Goal: Task Accomplishment & Management: Complete application form

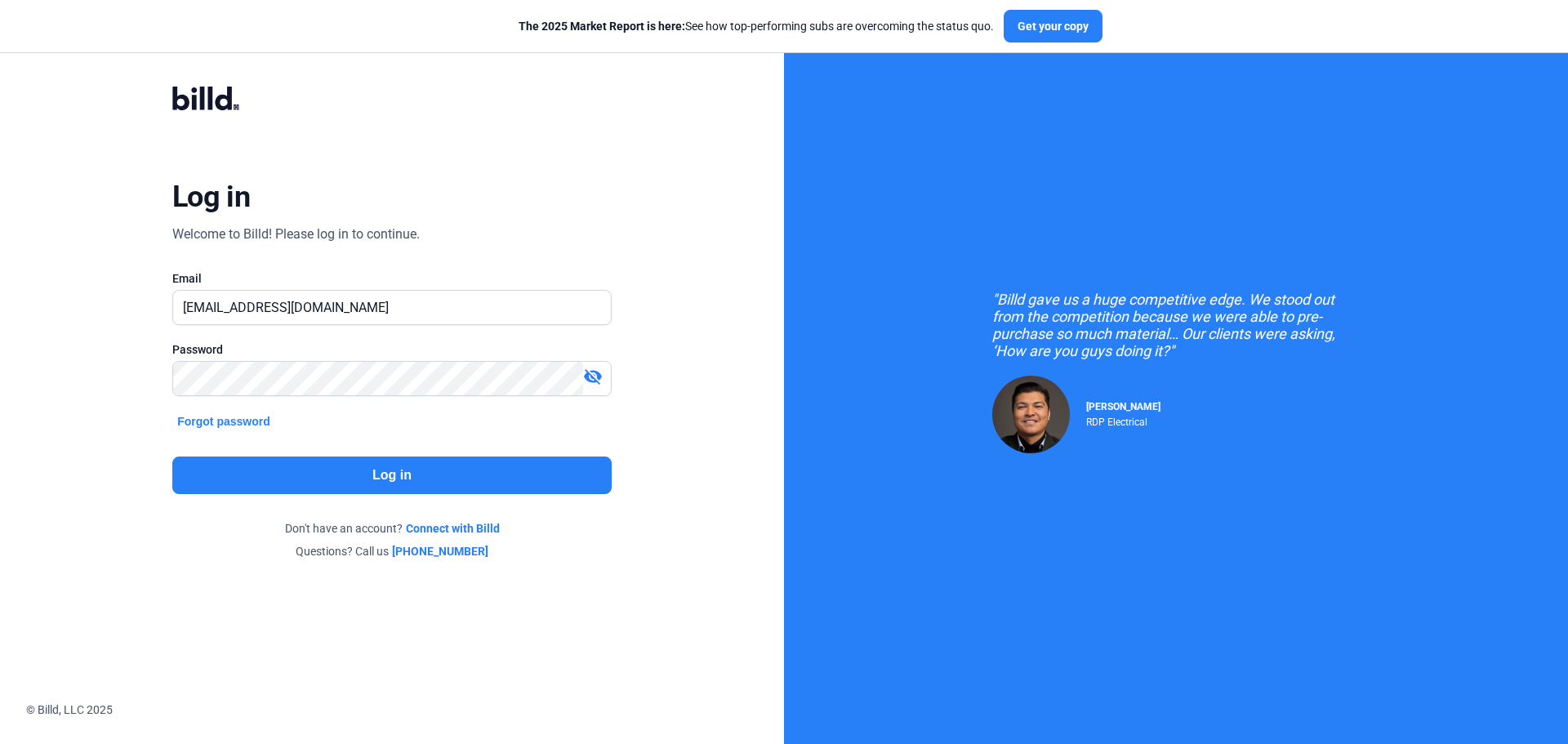
click at [441, 473] on button "Log in" at bounding box center [391, 475] width 439 height 37
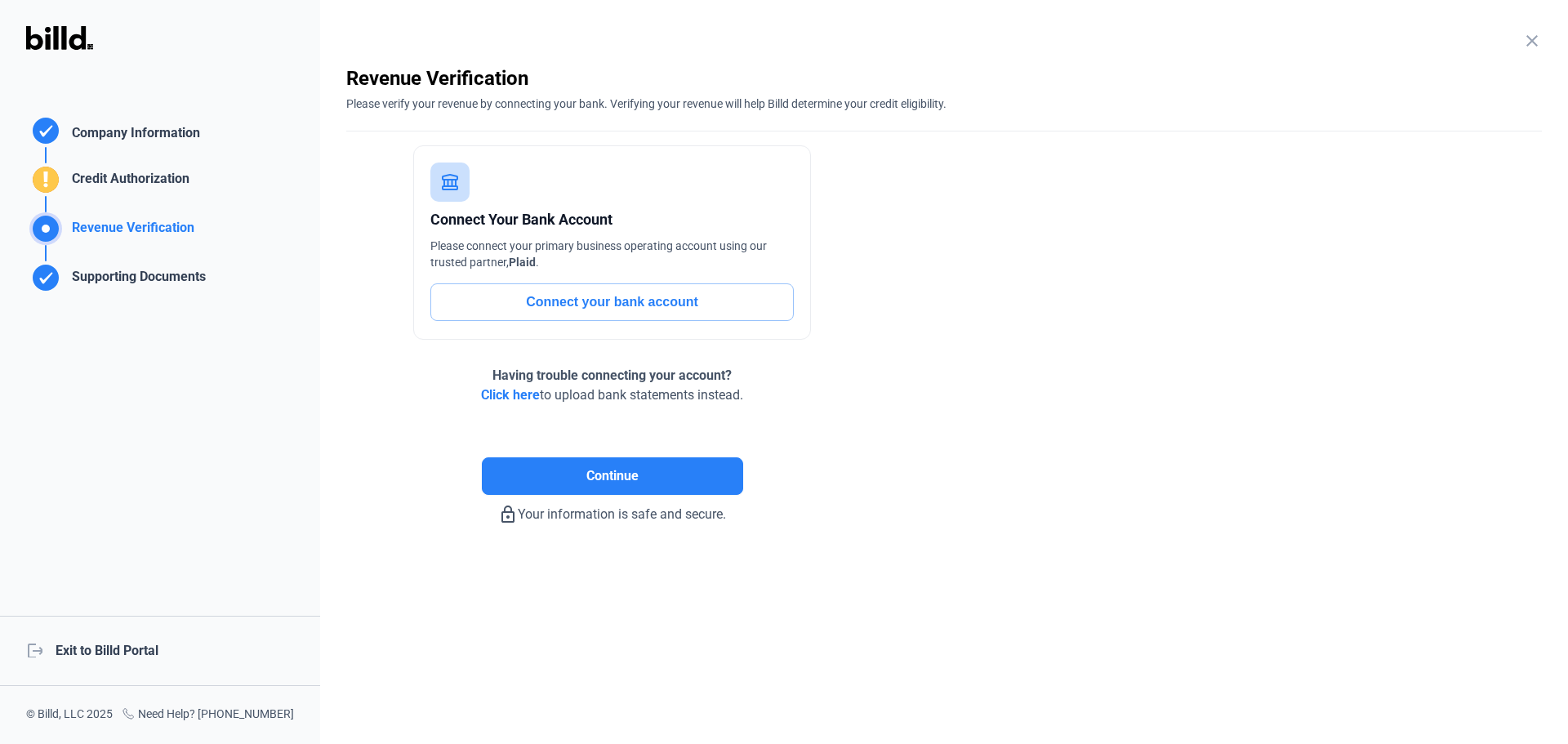
click at [79, 644] on div "logout Exit to Billd Portal" at bounding box center [160, 651] width 320 height 70
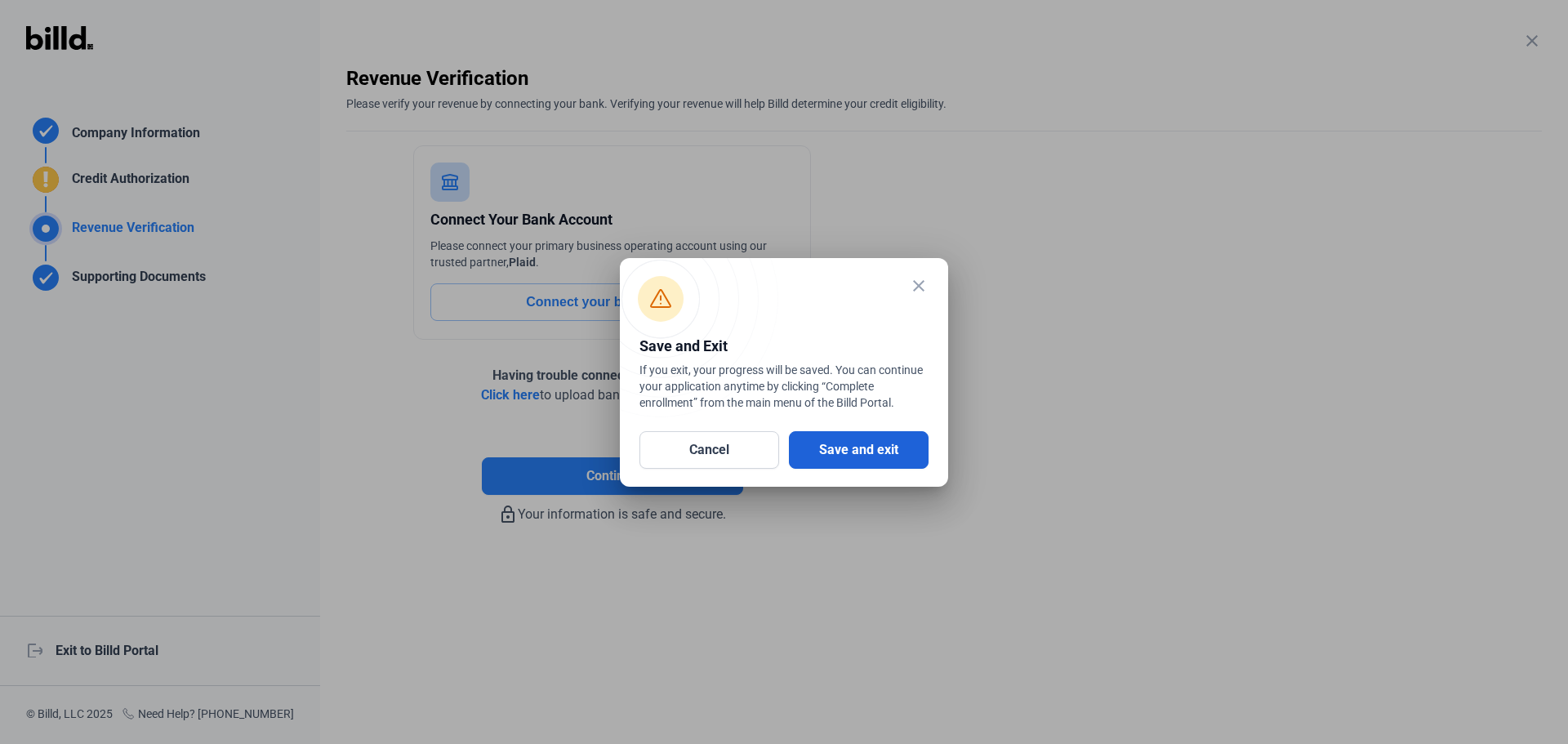
click at [891, 449] on button "Save and exit" at bounding box center [858, 450] width 140 height 37
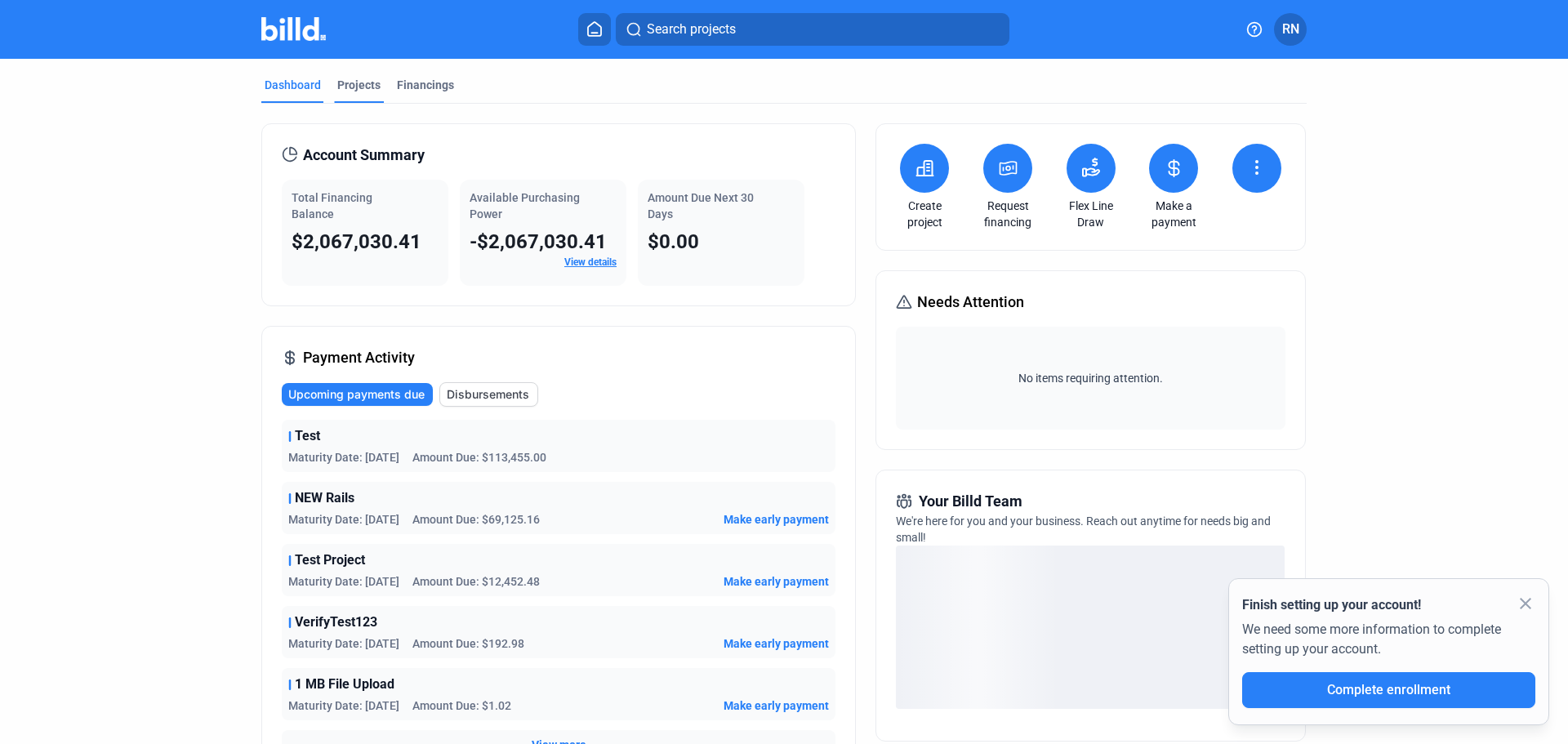
click at [337, 82] on div "Projects" at bounding box center [359, 84] width 43 height 17
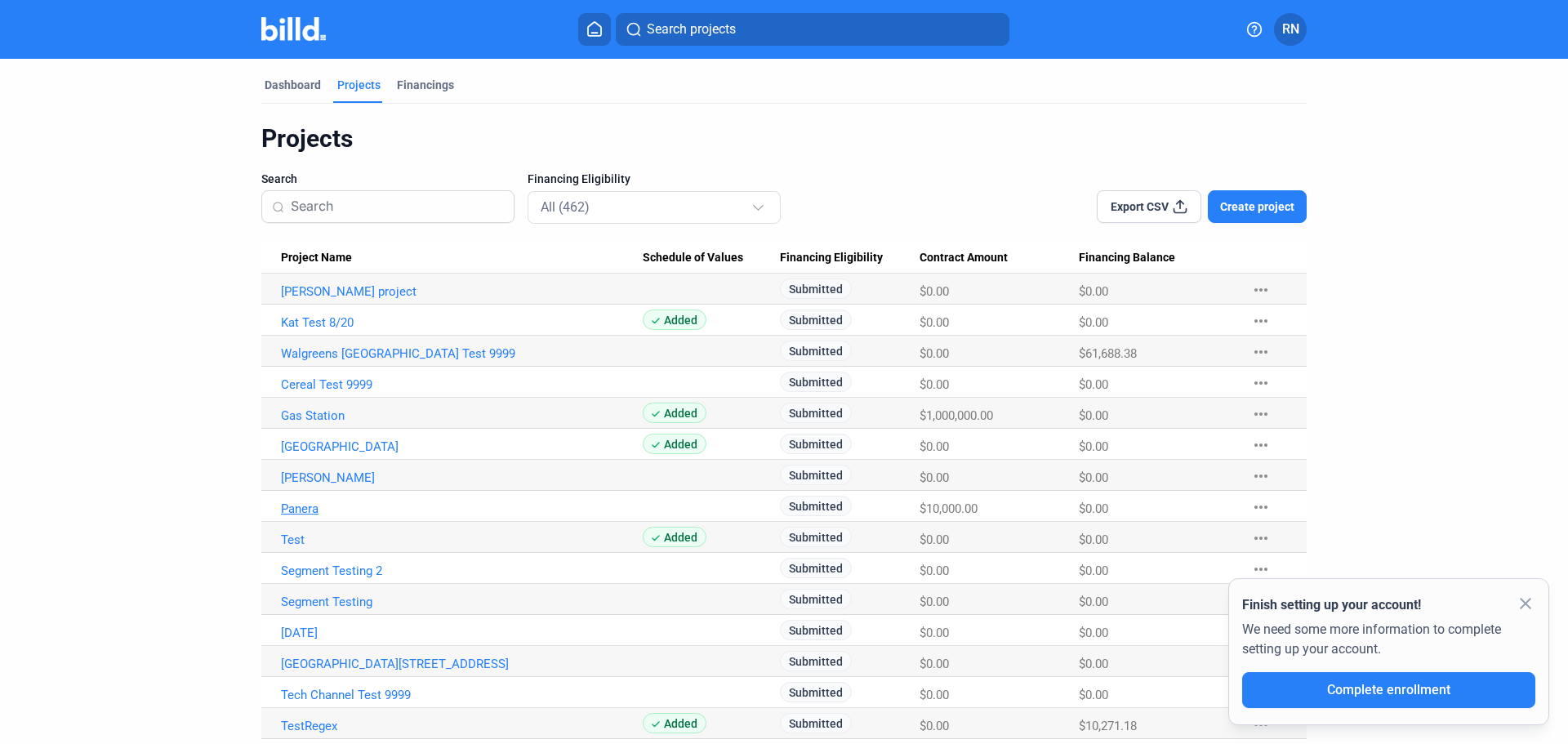
click at [290, 512] on link "Panera" at bounding box center [462, 509] width 362 height 15
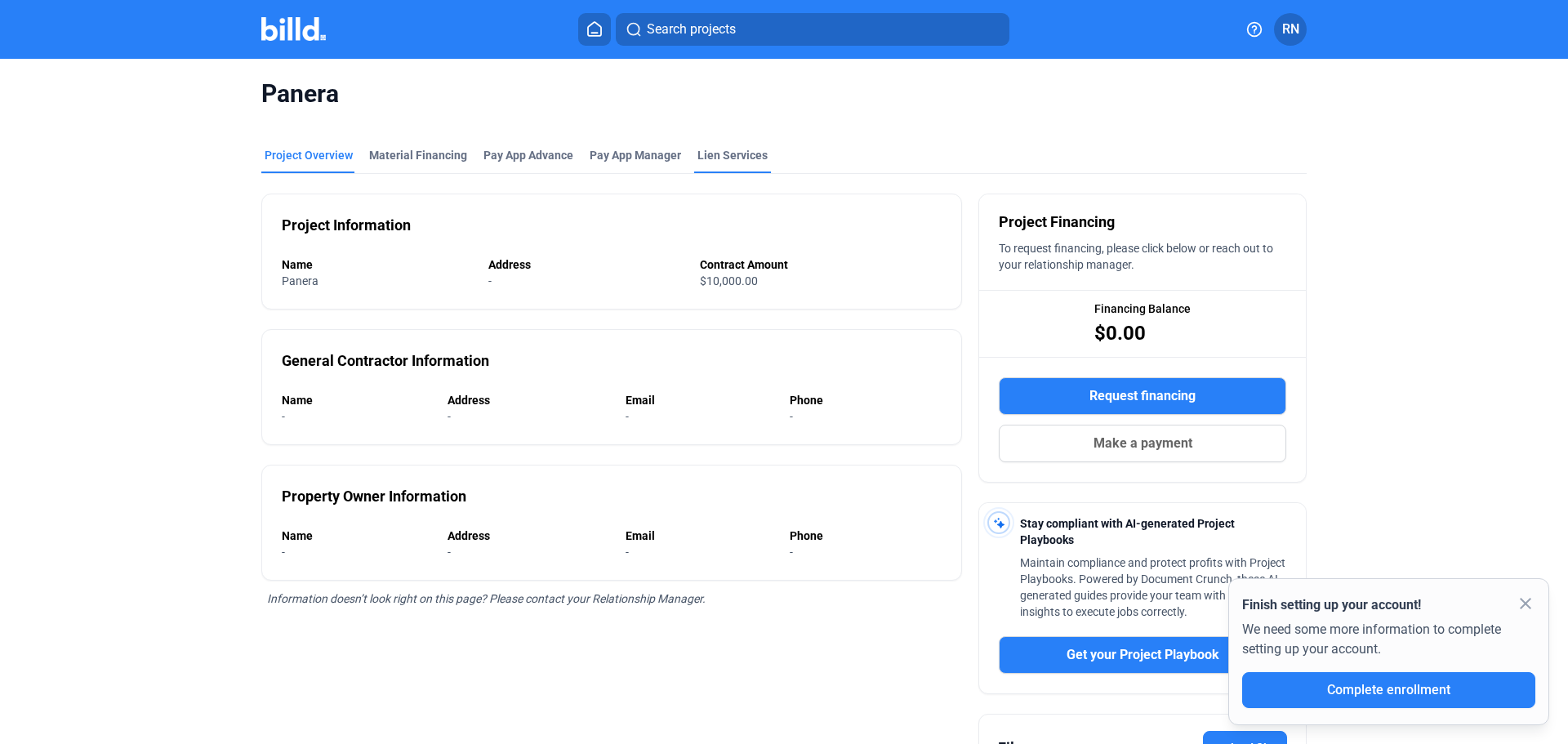
click at [733, 157] on div "Lien Services" at bounding box center [732, 155] width 70 height 17
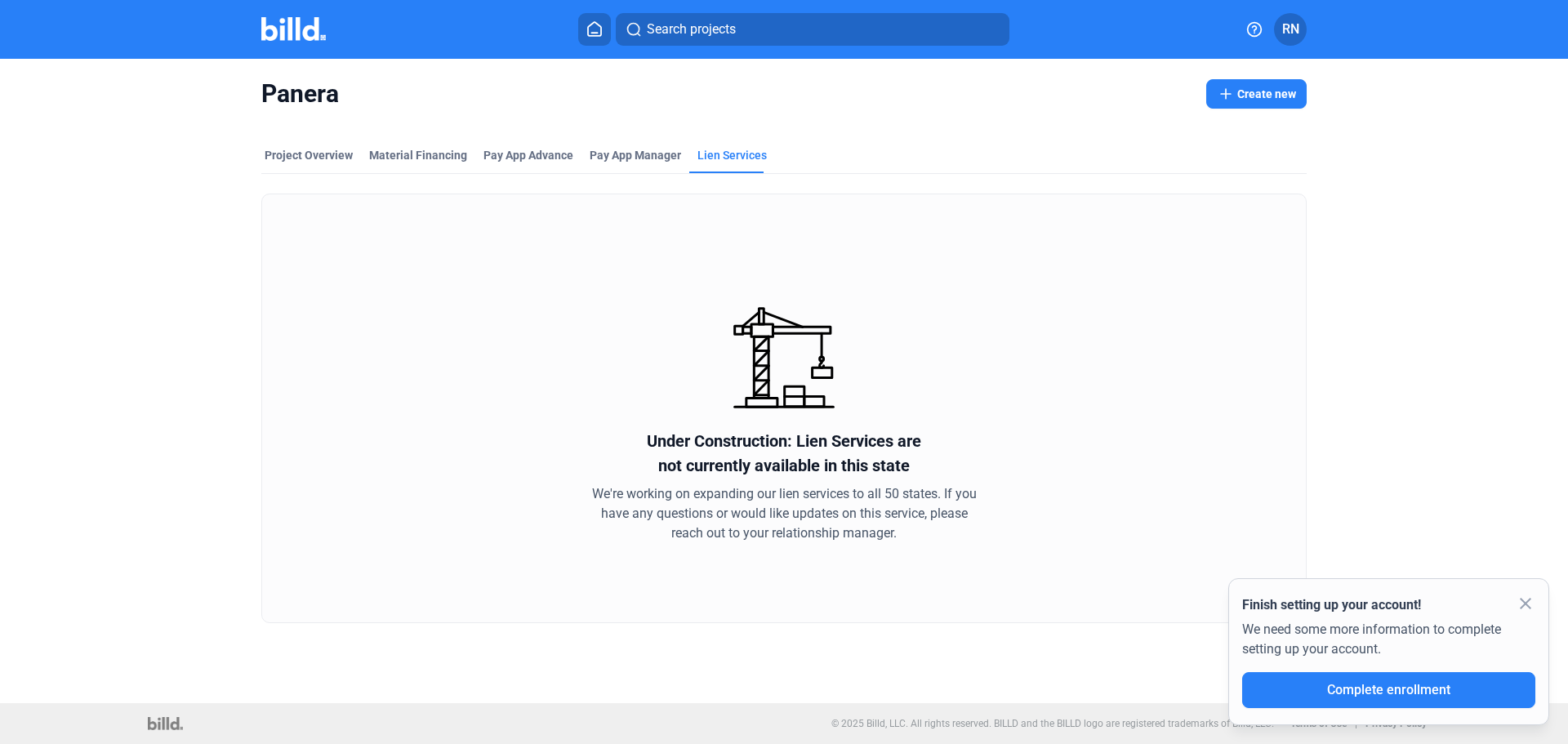
click at [1266, 91] on button "Create new" at bounding box center [1257, 94] width 101 height 30
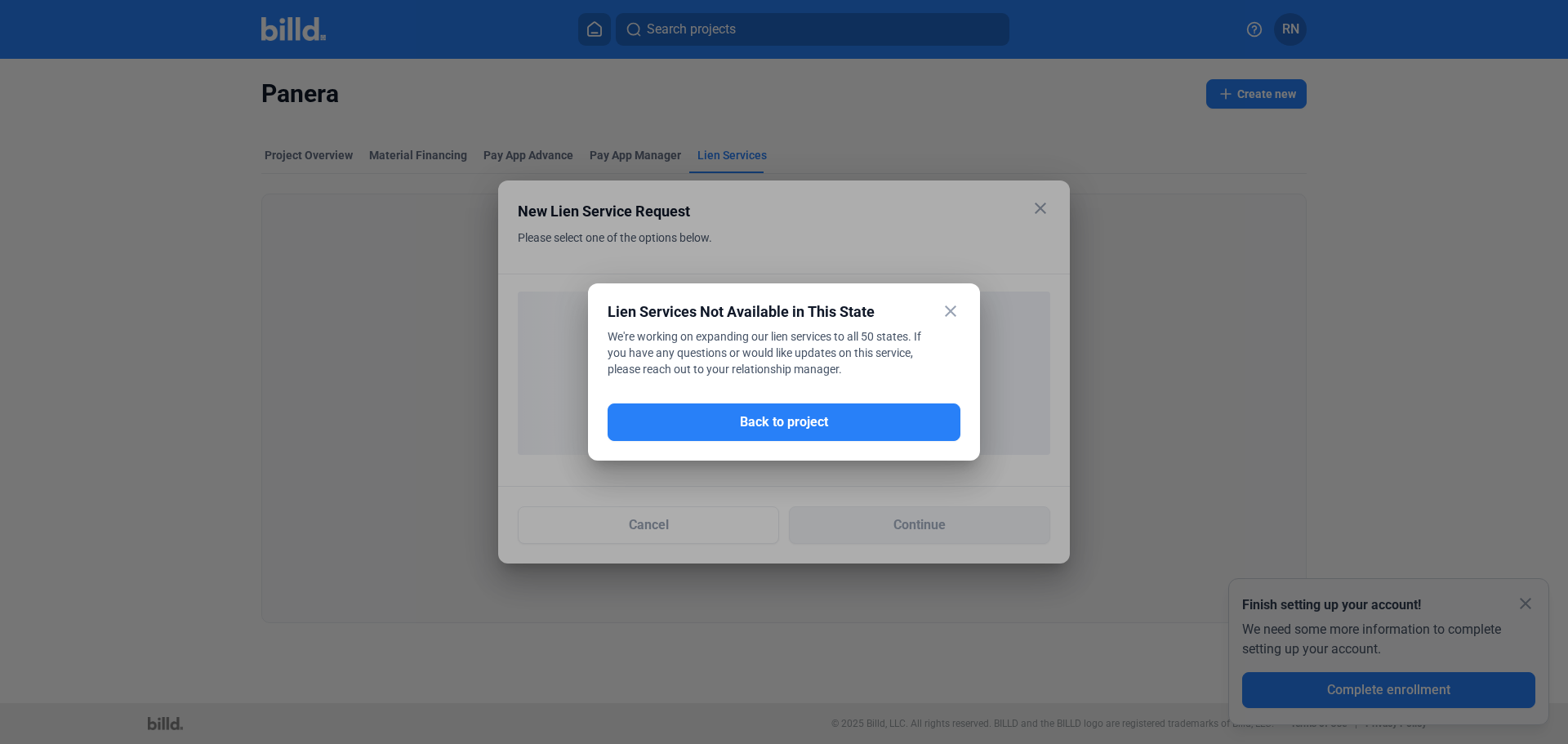
click at [953, 309] on mat-icon "close" at bounding box center [951, 312] width 20 height 20
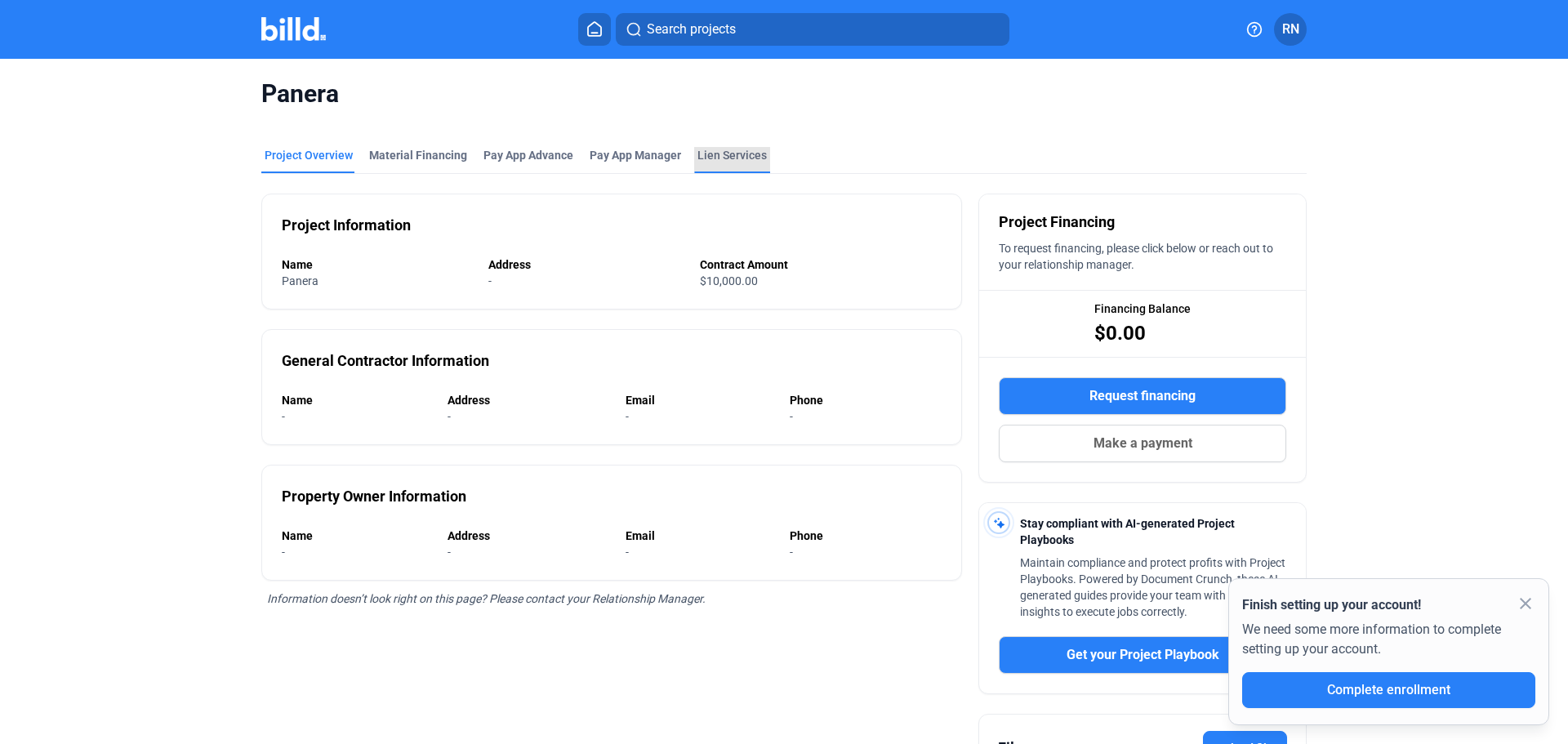
click at [735, 155] on div "Lien Services" at bounding box center [732, 155] width 70 height 17
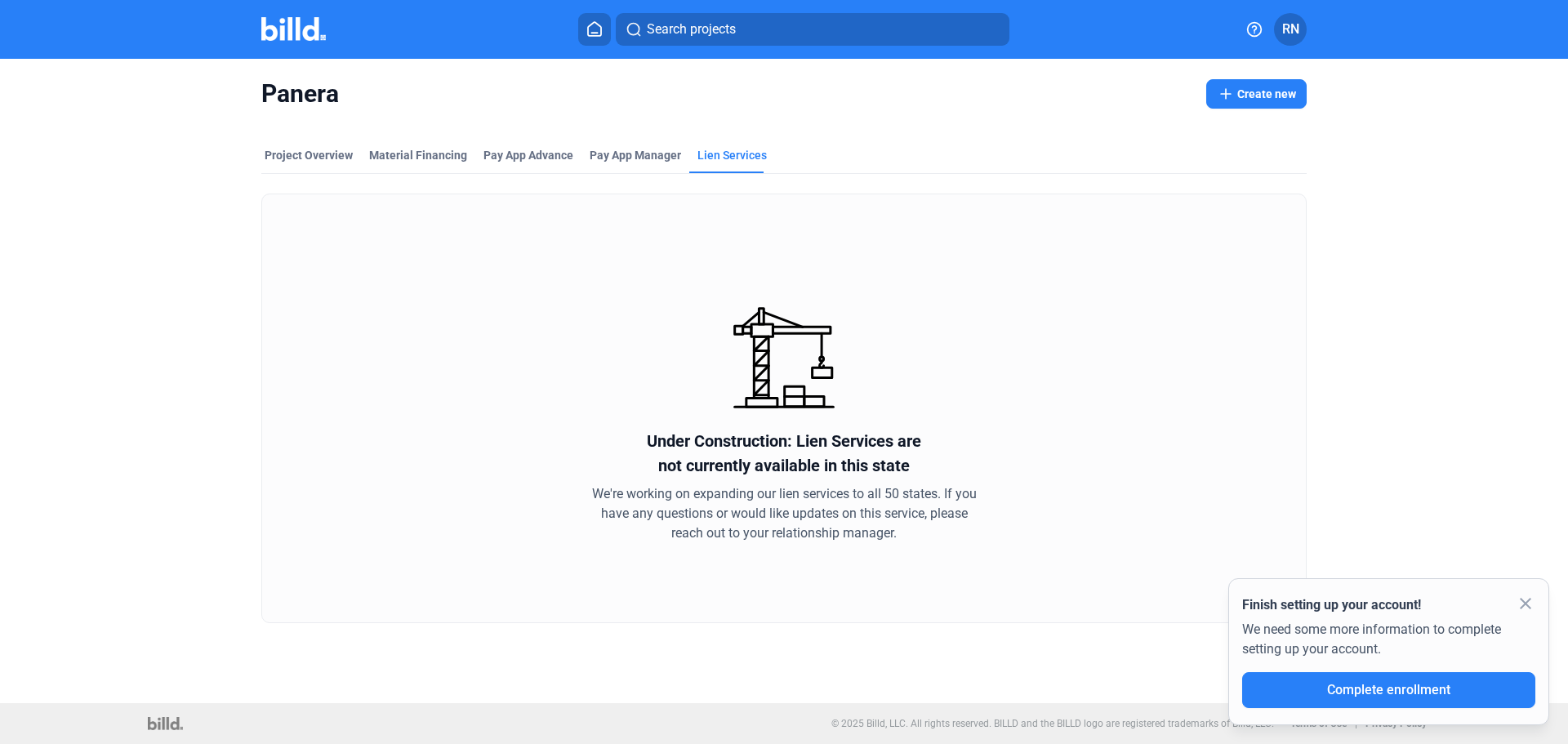
click at [597, 24] on icon at bounding box center [594, 29] width 13 height 14
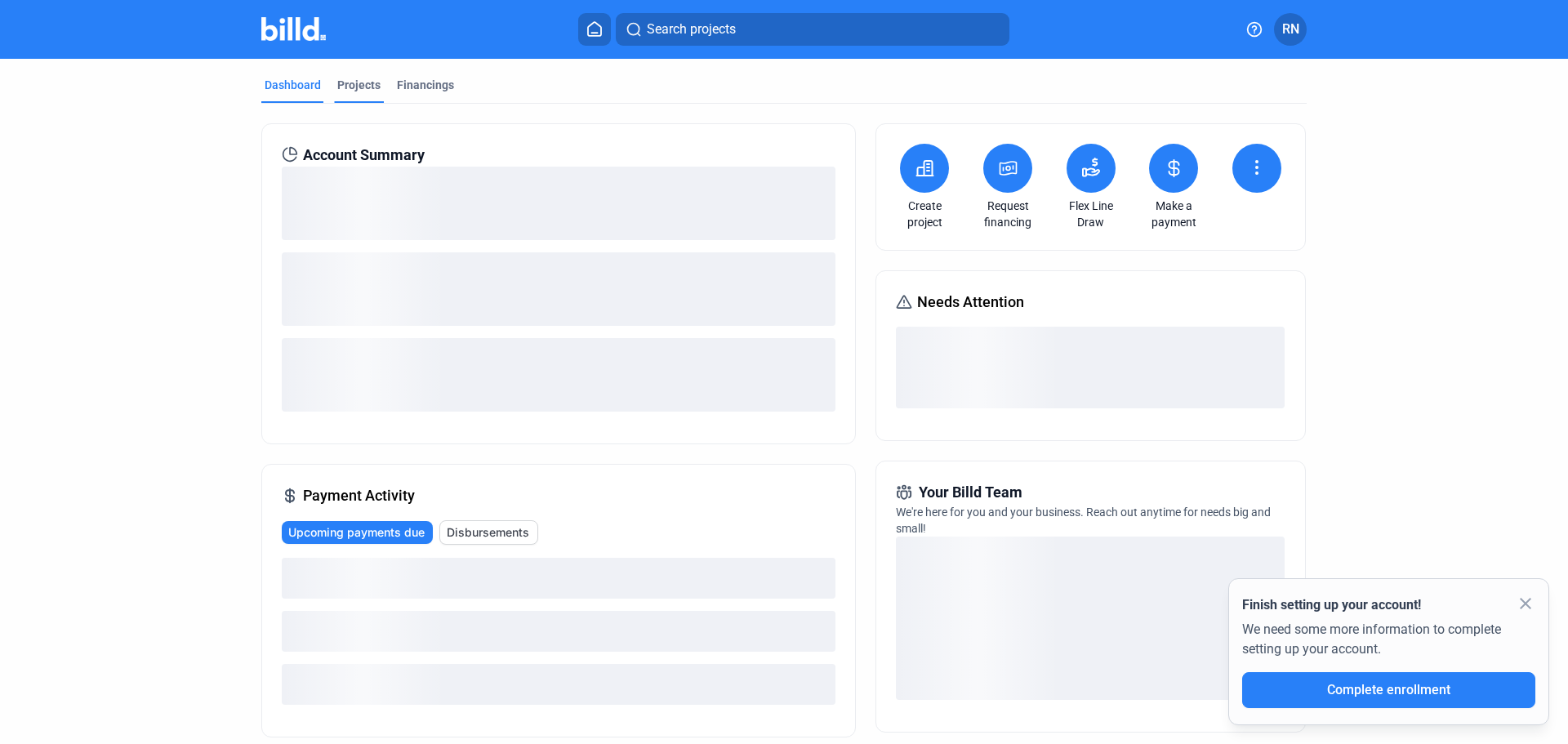
click at [370, 84] on div "Projects" at bounding box center [359, 84] width 43 height 17
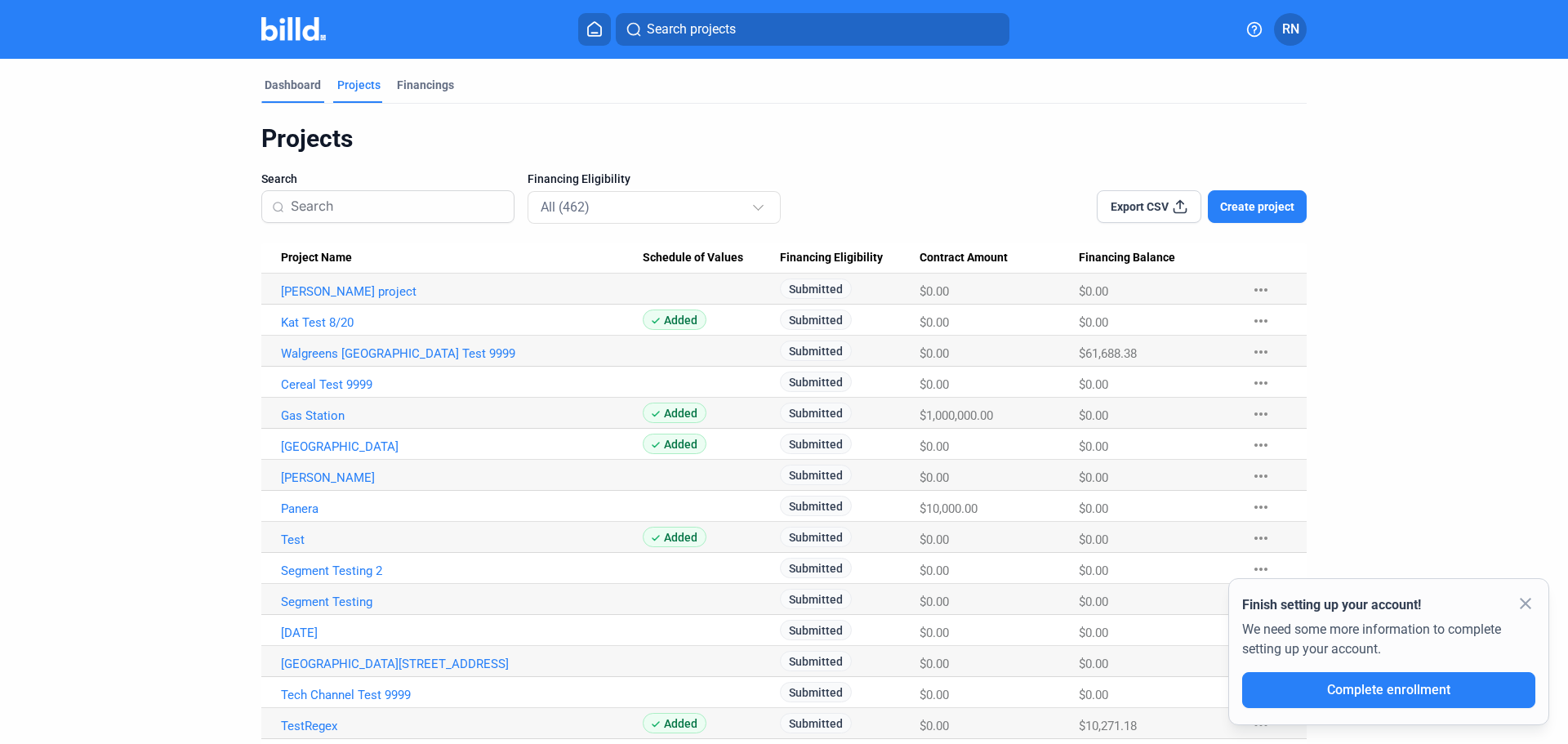
click at [272, 78] on div "Dashboard" at bounding box center [292, 84] width 57 height 17
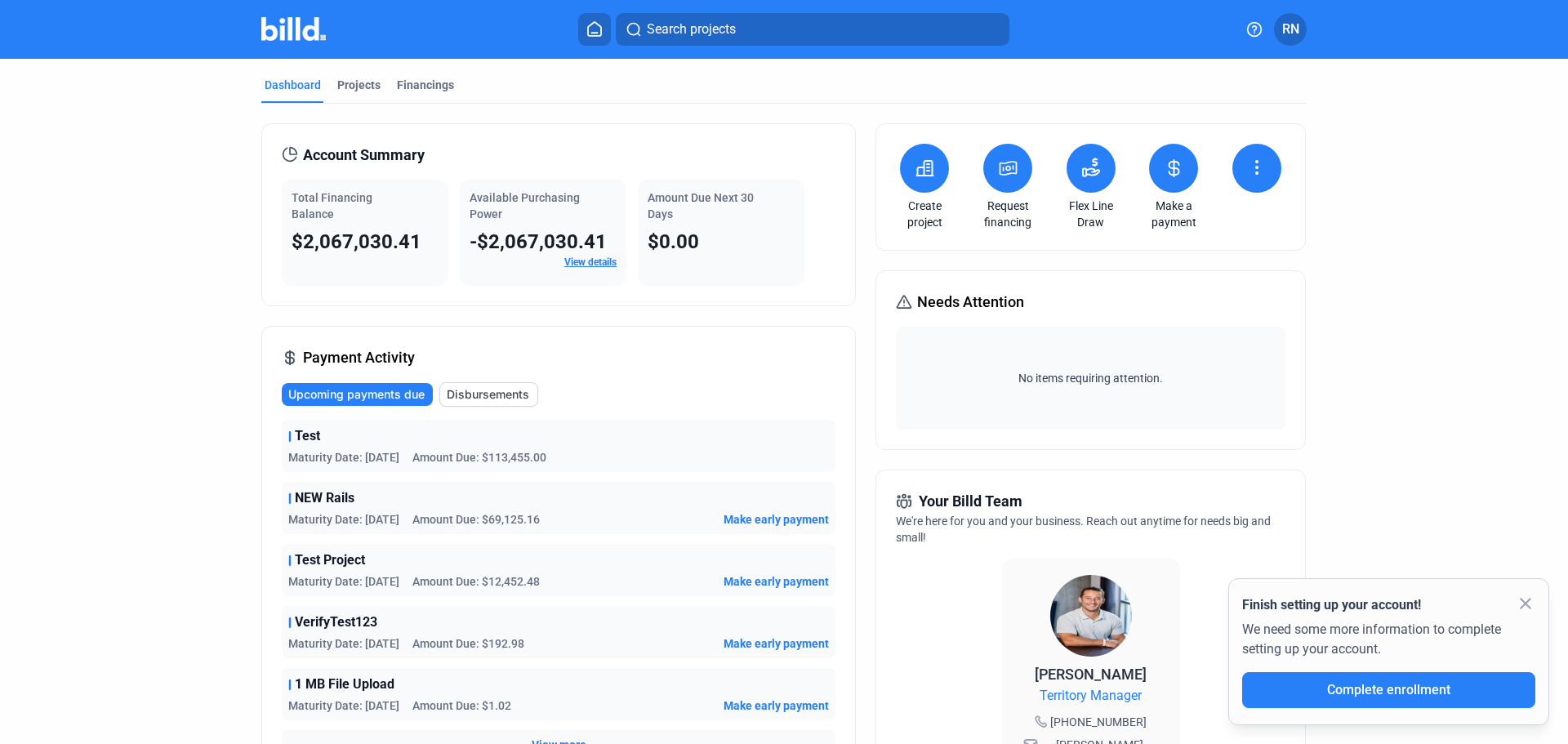
click at [924, 165] on icon at bounding box center [925, 168] width 17 height 15
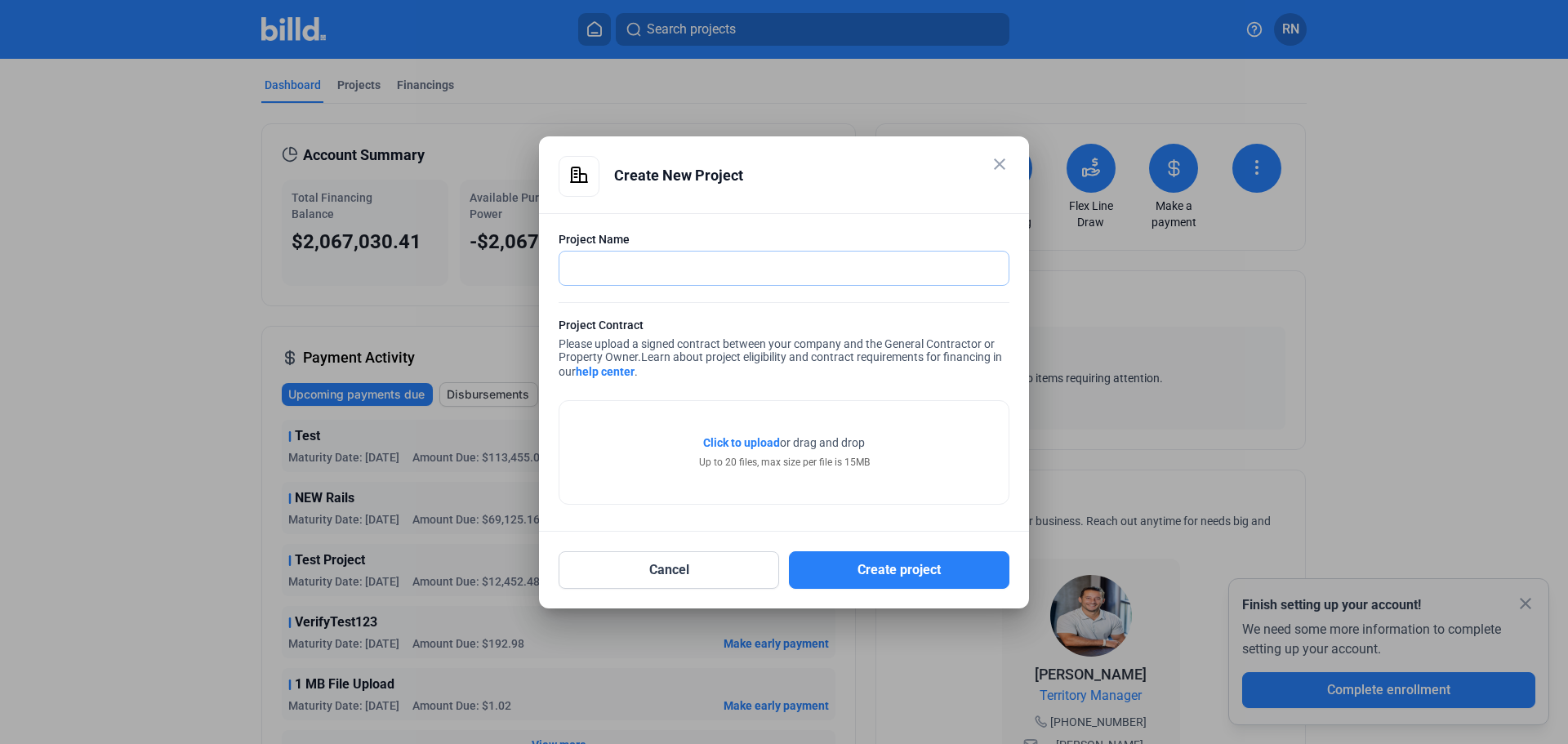
click at [669, 254] on input "text" at bounding box center [775, 268] width 431 height 34
click at [666, 264] on input "text" at bounding box center [775, 268] width 431 height 34
type input "Test BLS"
click at [761, 444] on span "Click to upload" at bounding box center [742, 442] width 77 height 13
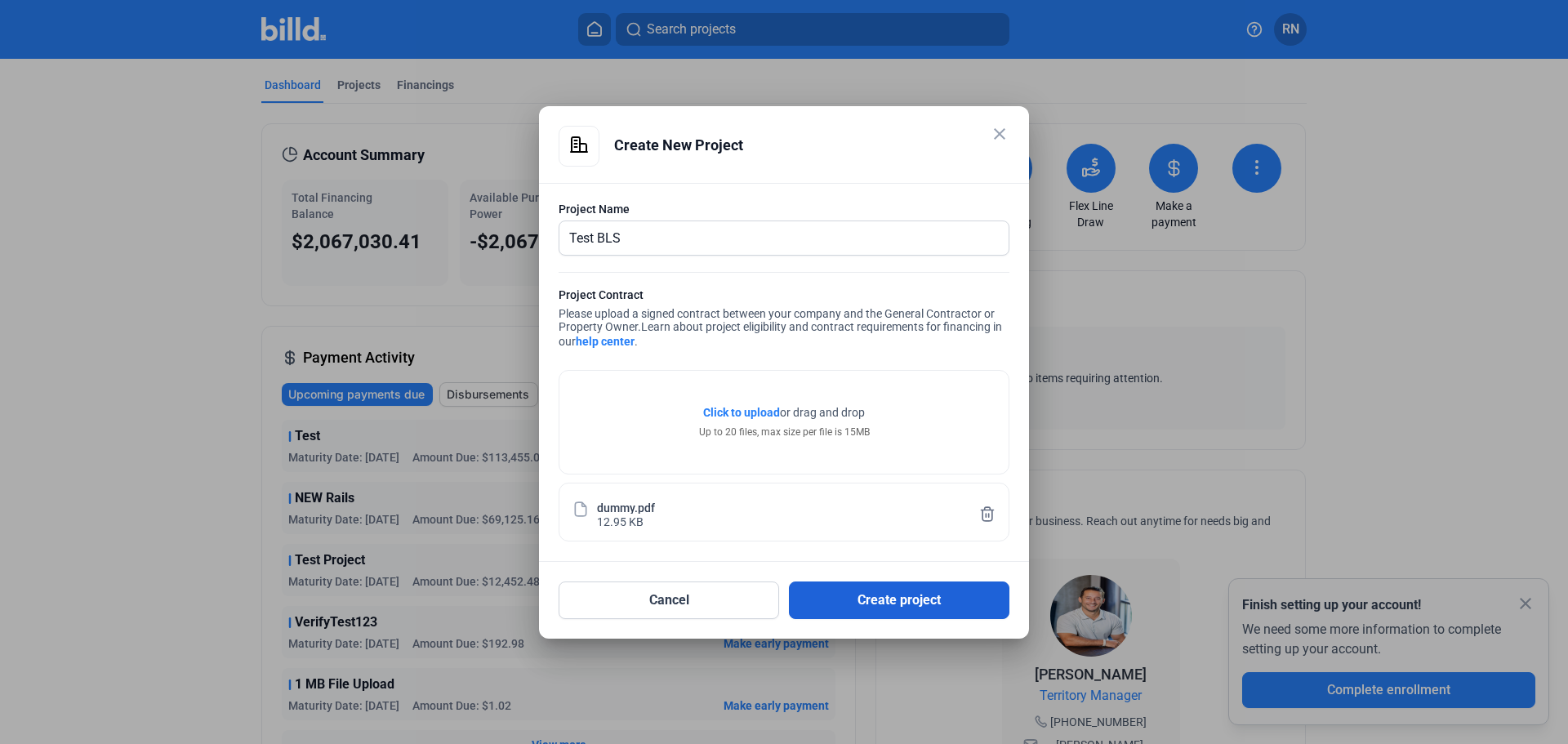
click at [941, 593] on button "Create project" at bounding box center [899, 600] width 221 height 37
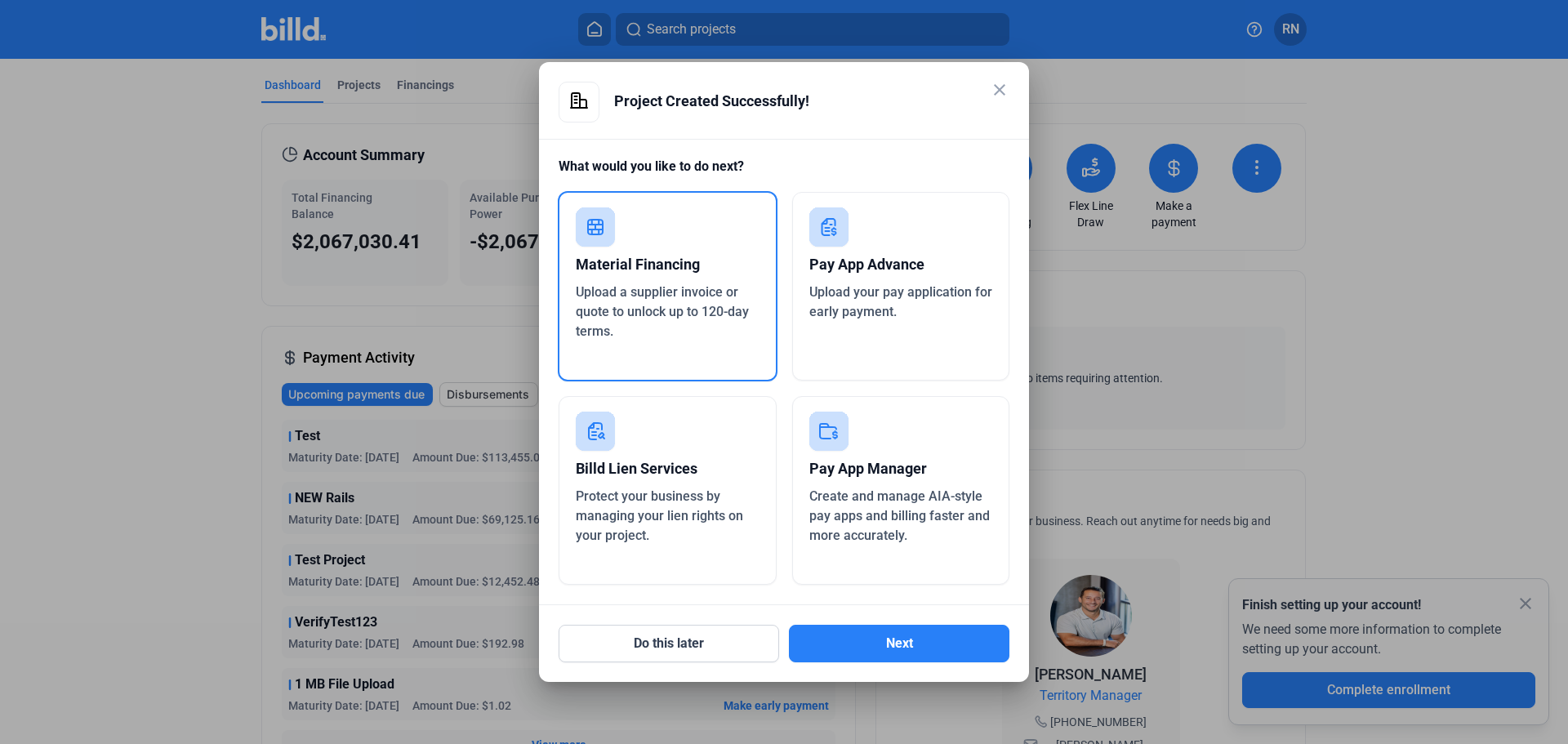
click at [999, 94] on mat-icon "close" at bounding box center [999, 90] width 20 height 20
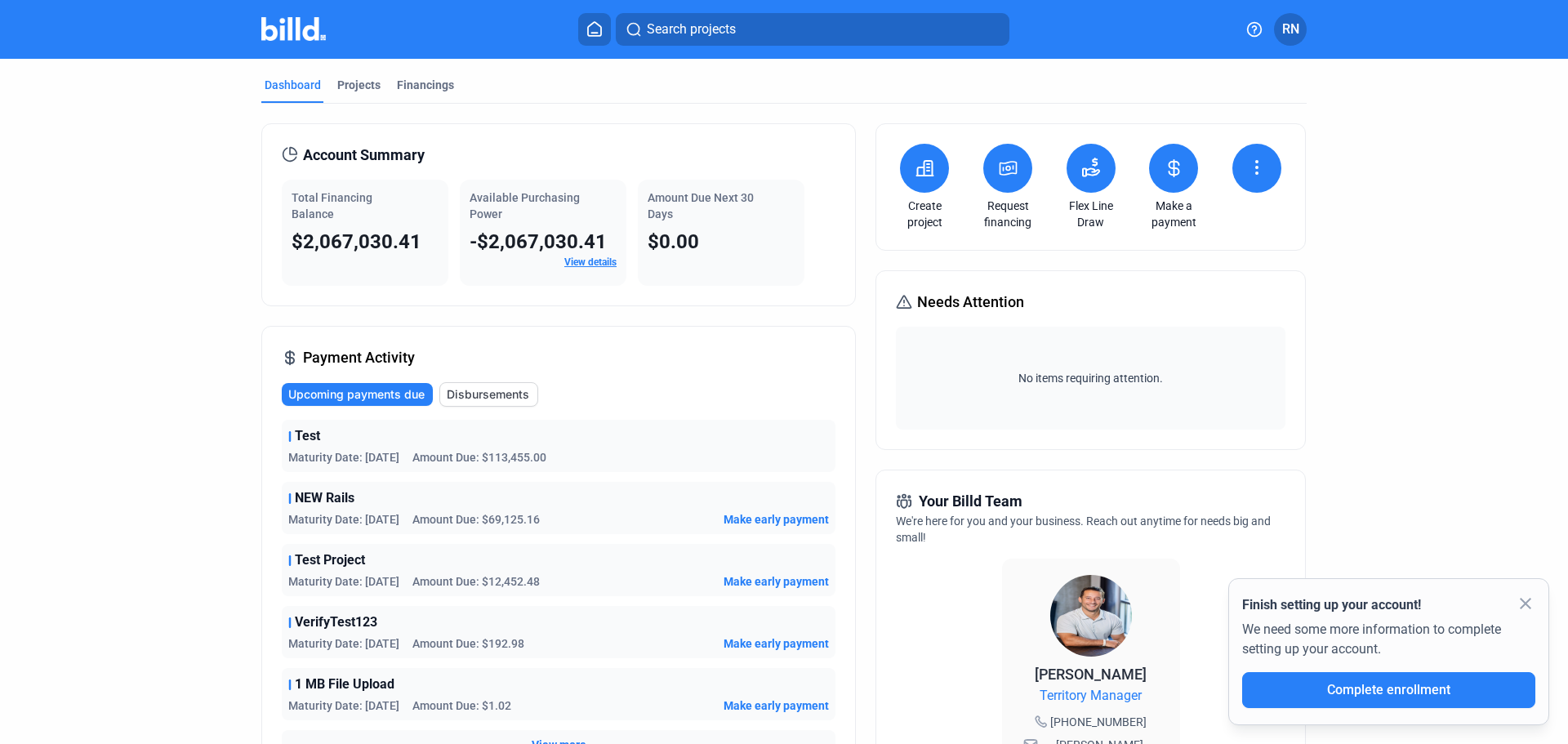
click at [730, 34] on span "Search projects" at bounding box center [691, 30] width 89 height 20
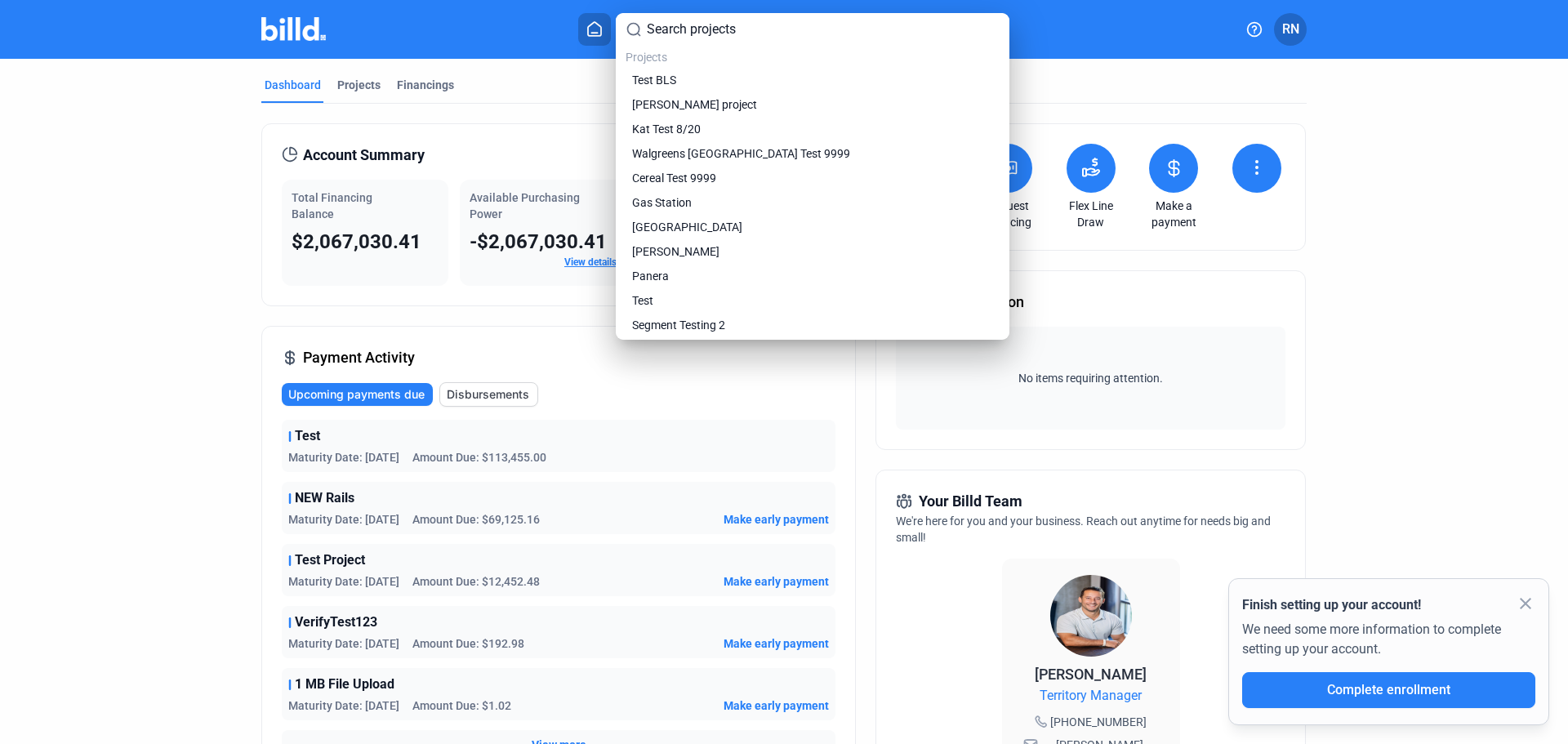
click at [731, 30] on input at bounding box center [824, 30] width 353 height 20
click at [682, 84] on link "Test BLS" at bounding box center [812, 80] width 368 height 17
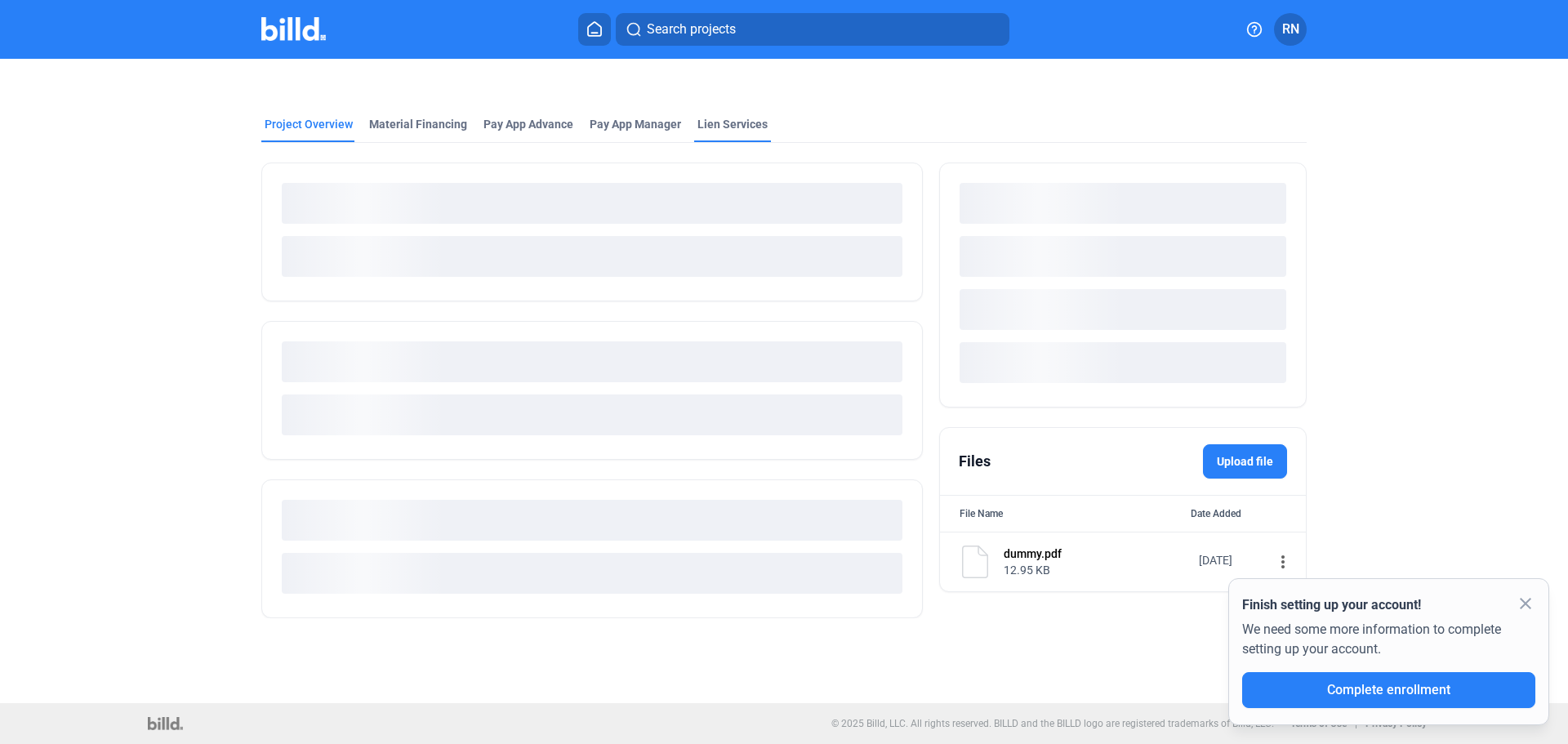
click at [730, 122] on div "Lien Services" at bounding box center [732, 124] width 70 height 17
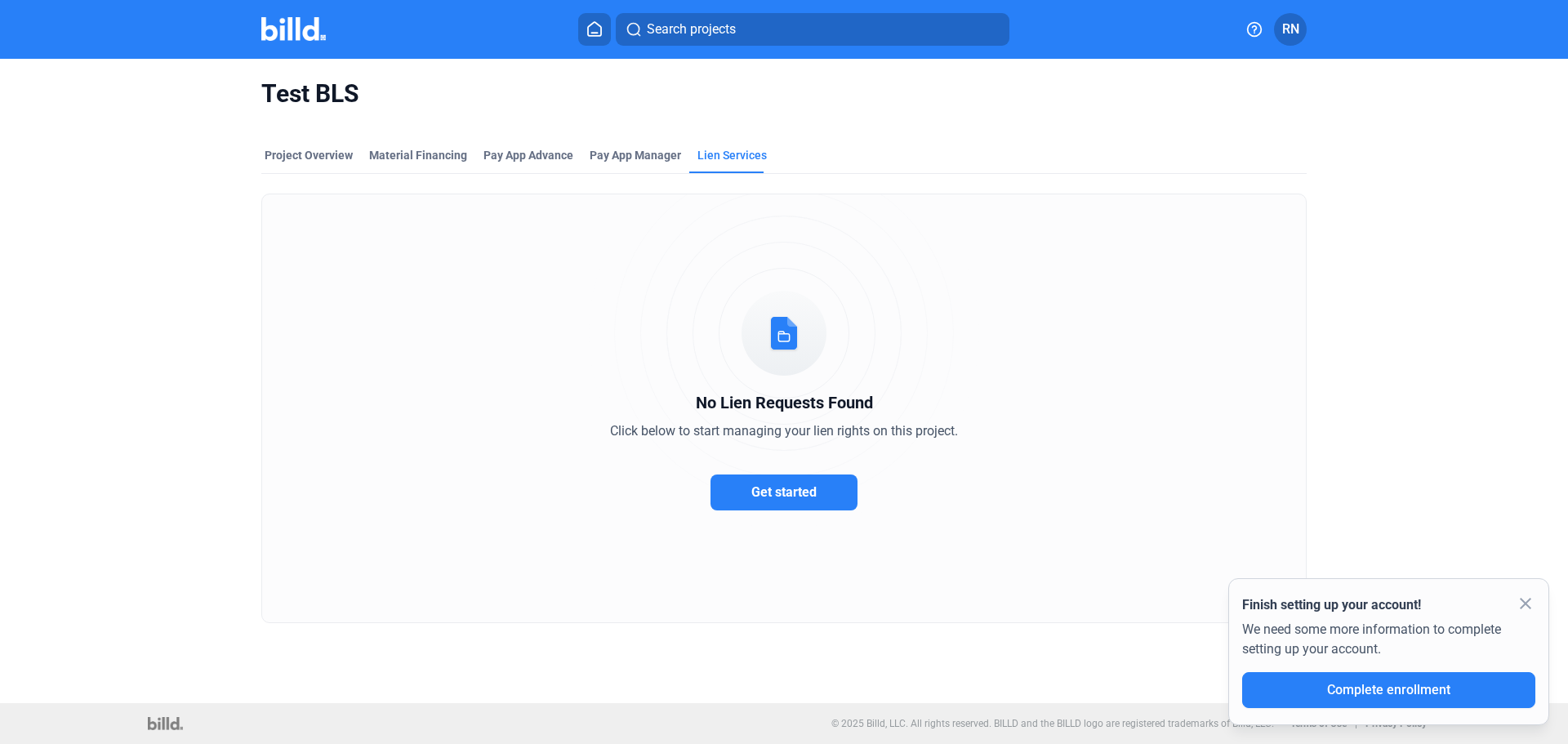
click at [803, 503] on button "Get started" at bounding box center [784, 493] width 147 height 36
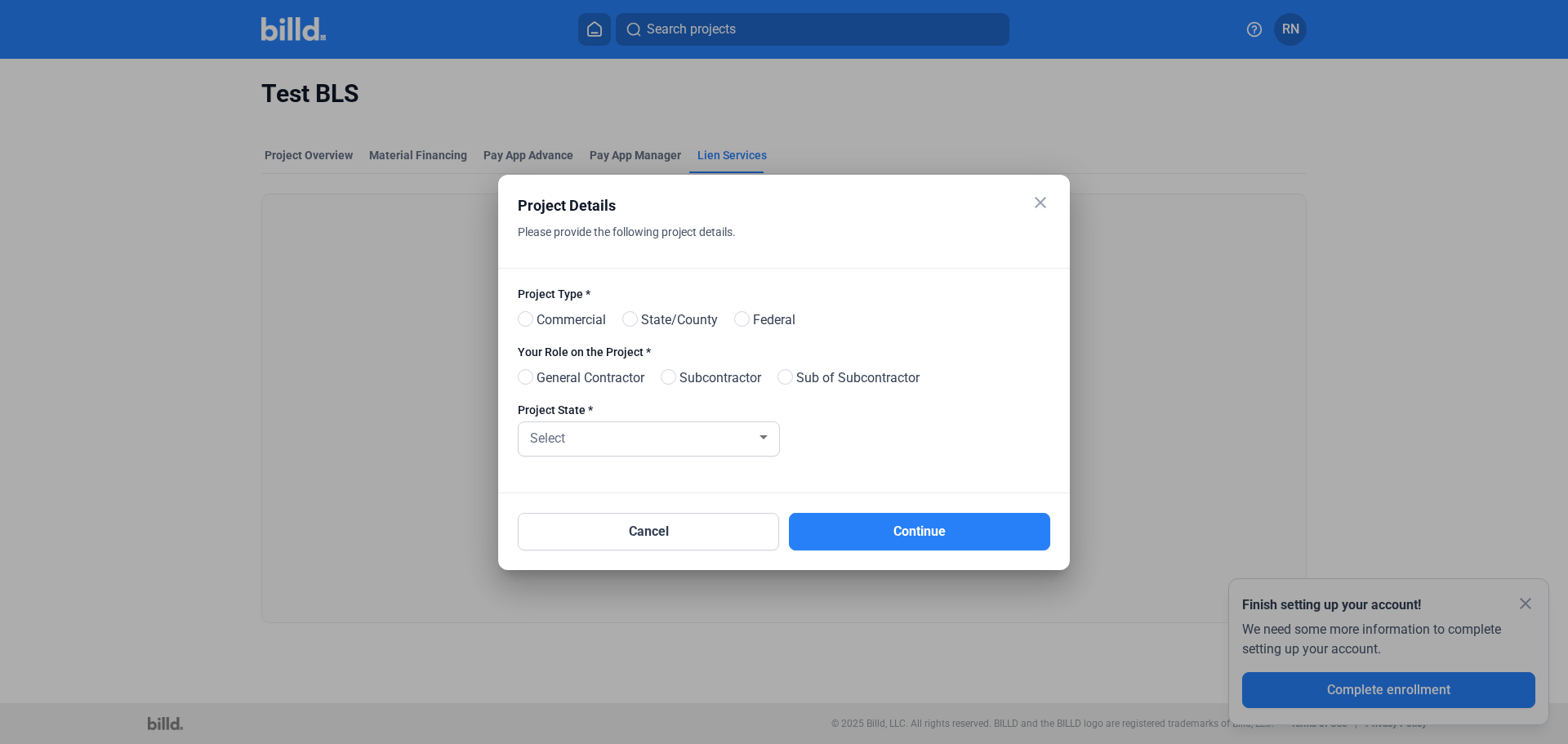
click at [1044, 198] on mat-icon "close" at bounding box center [1040, 203] width 20 height 20
